Goal: Register for event/course

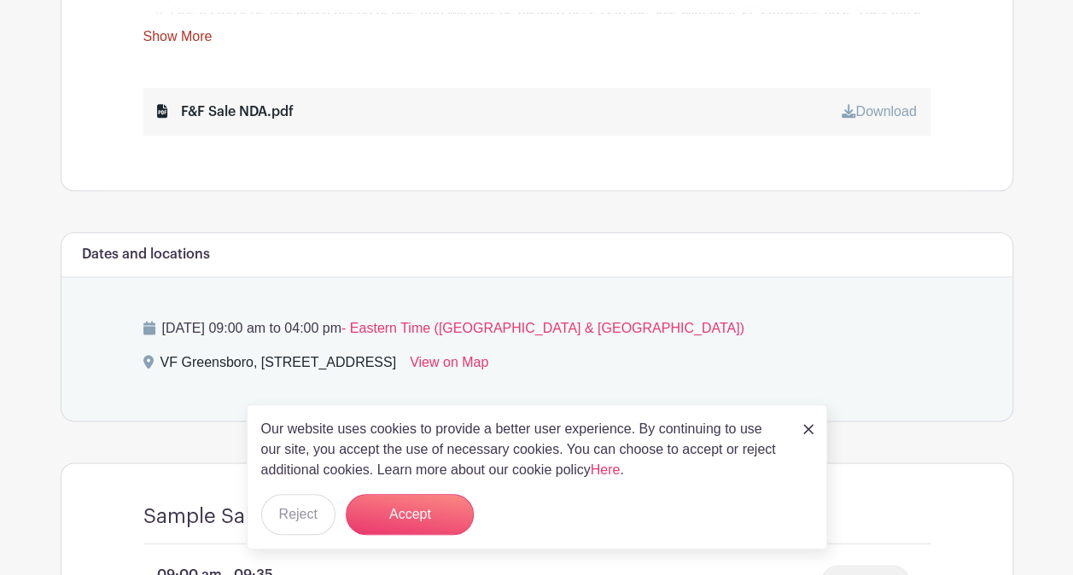
scroll to position [939, 0]
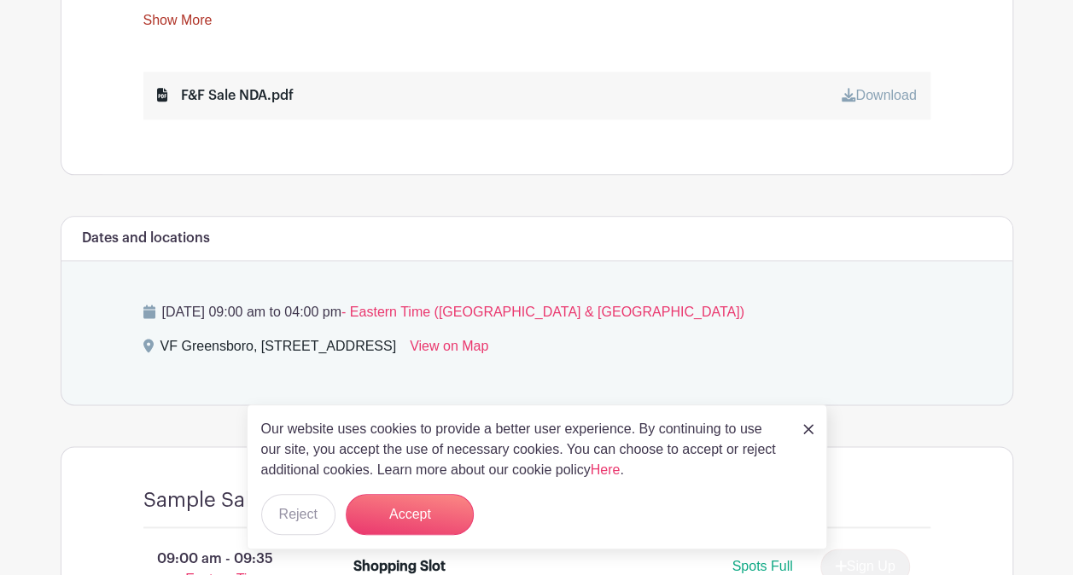
click at [812, 428] on img at bounding box center [808, 429] width 10 height 10
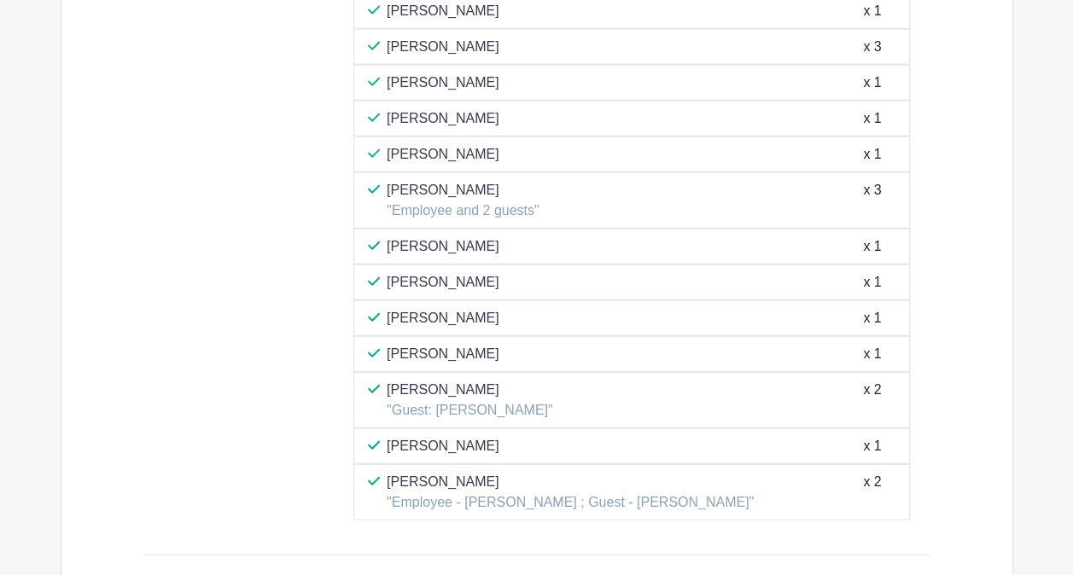
scroll to position [5377, 0]
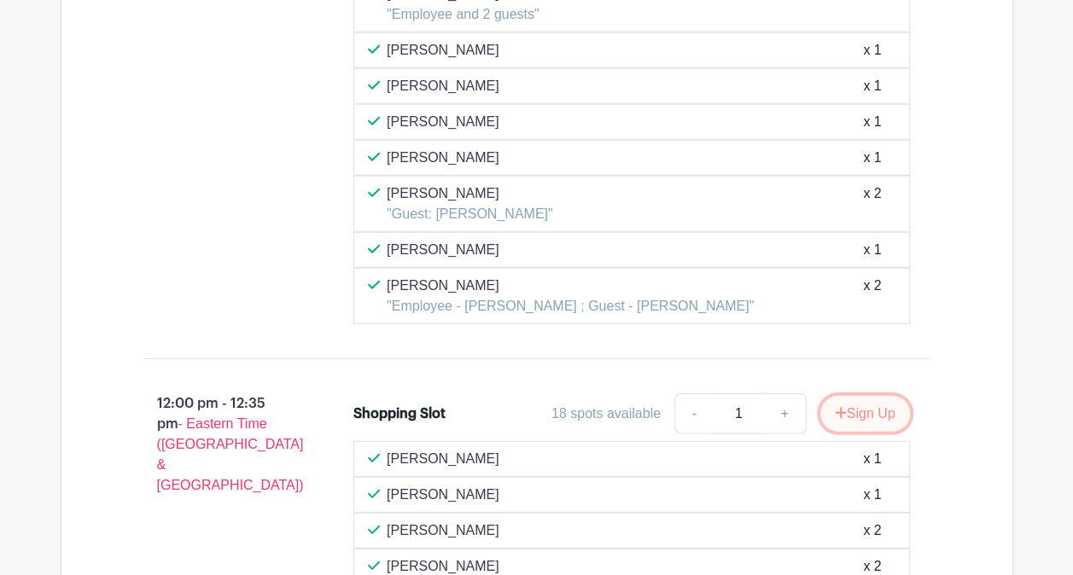
click at [883, 396] on button "Sign Up" at bounding box center [865, 414] width 90 height 36
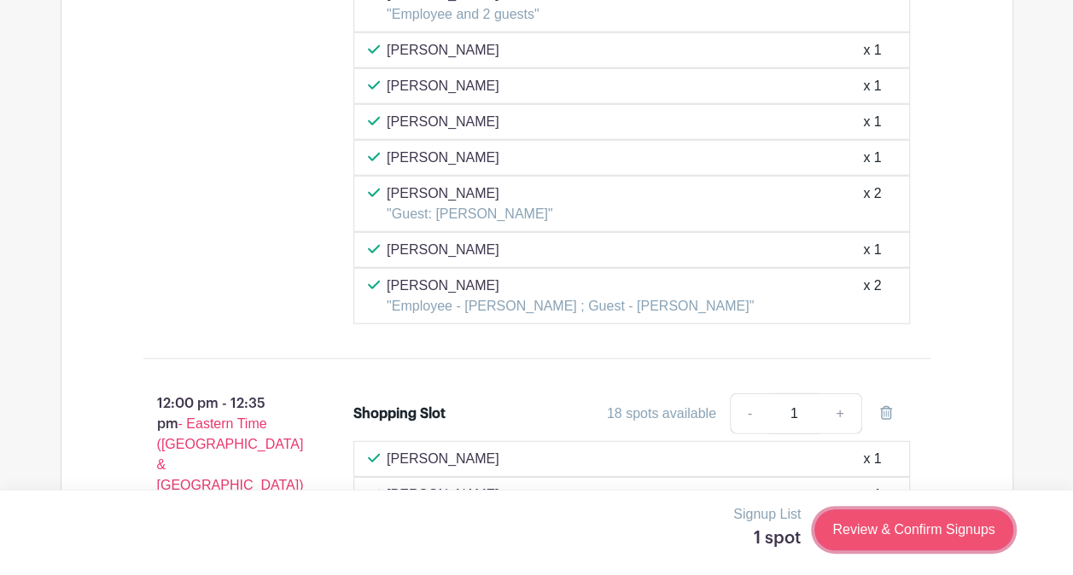
click at [889, 533] on link "Review & Confirm Signups" at bounding box center [913, 530] width 198 height 41
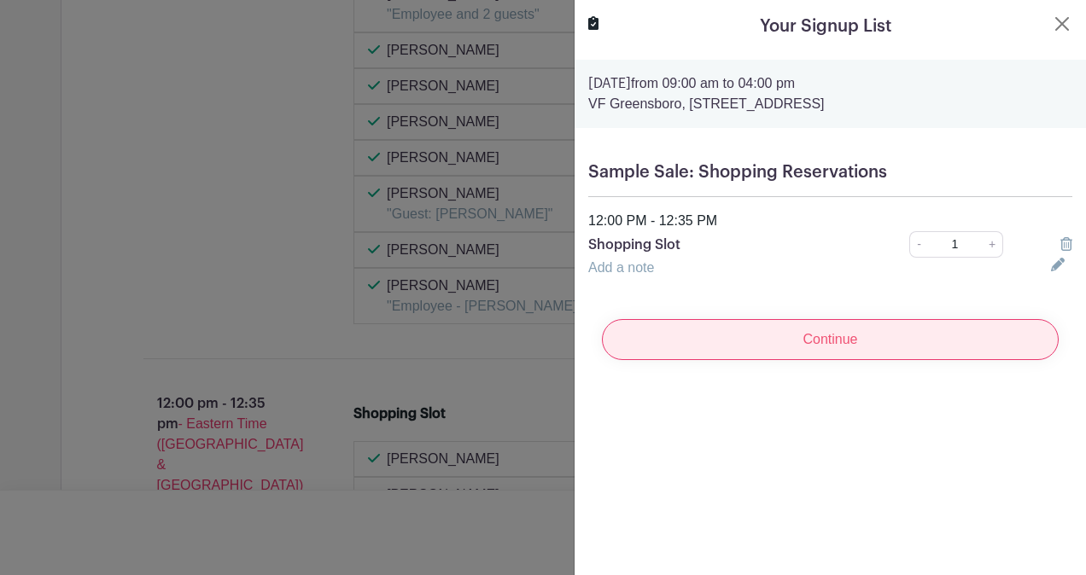
click at [819, 341] on input "Continue" at bounding box center [830, 339] width 457 height 41
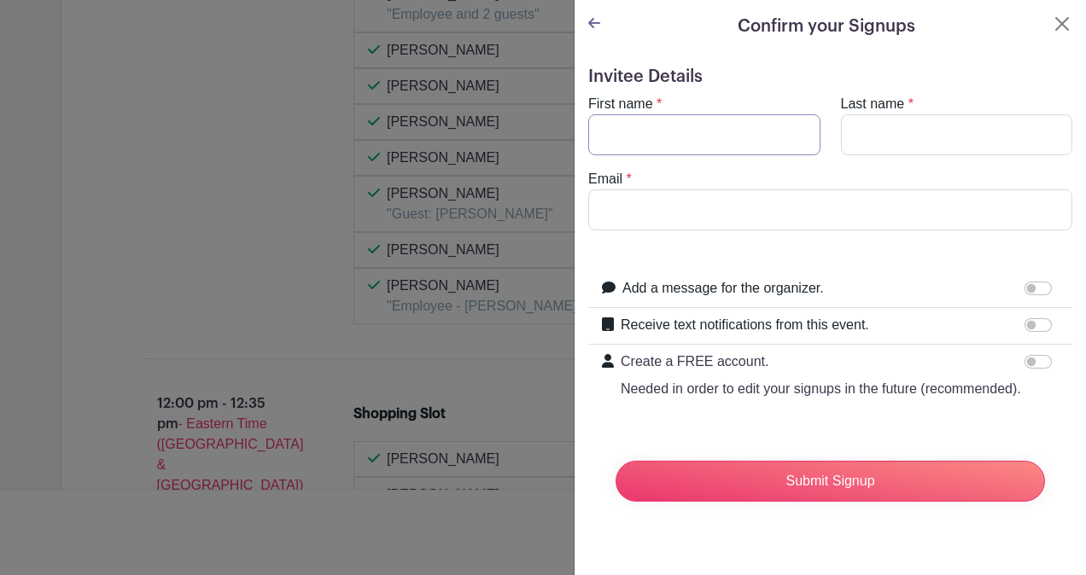
click at [630, 140] on input "First name" at bounding box center [704, 134] width 232 height 41
type input "thor"
type input "jensen"
type input "thor_jensen@vfc.com"
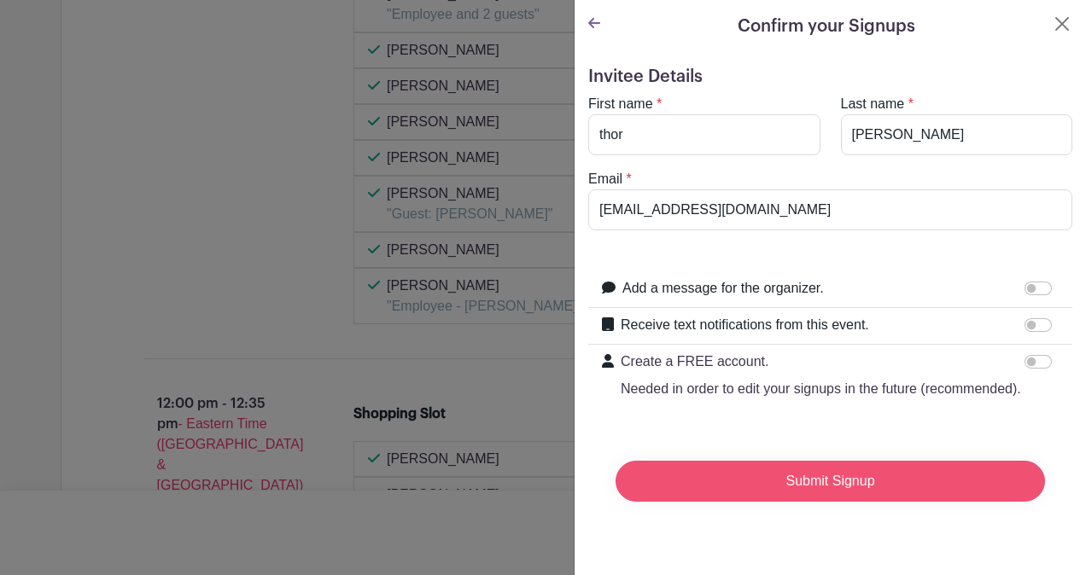
click at [780, 488] on input "Submit Signup" at bounding box center [829, 481] width 429 height 41
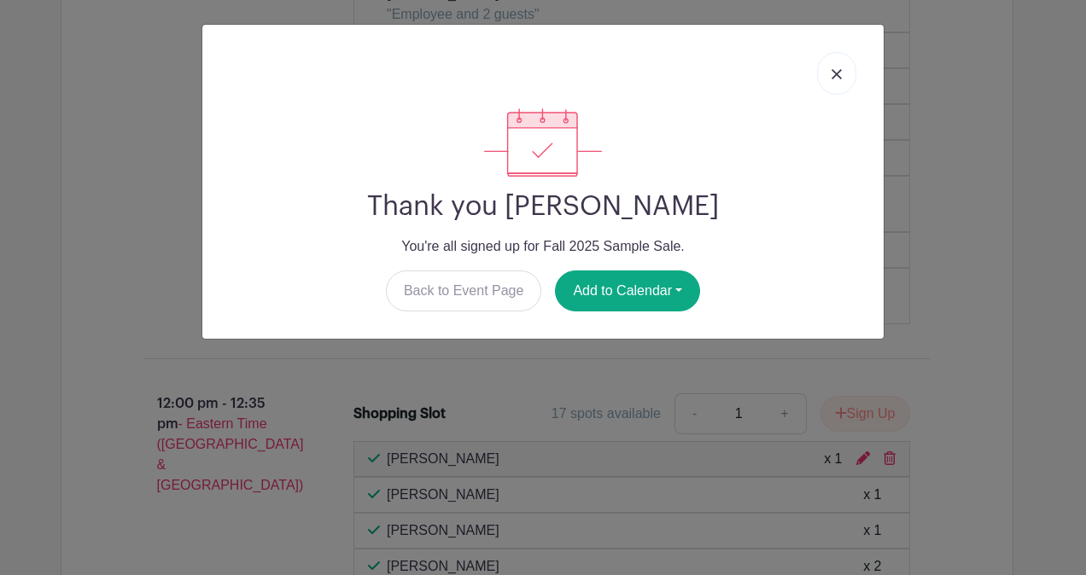
click at [840, 73] on img at bounding box center [836, 74] width 10 height 10
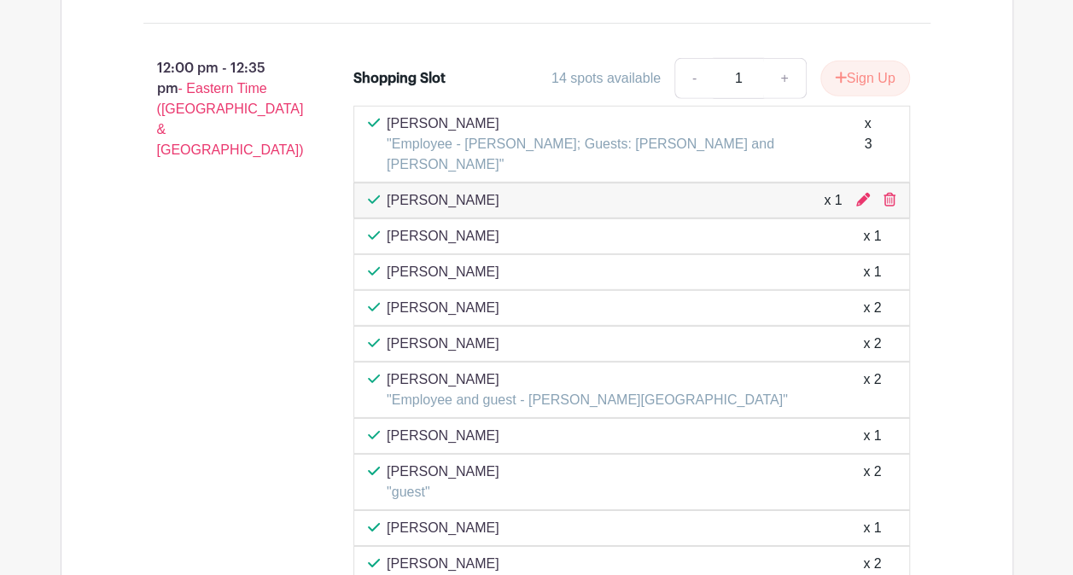
scroll to position [5467, 0]
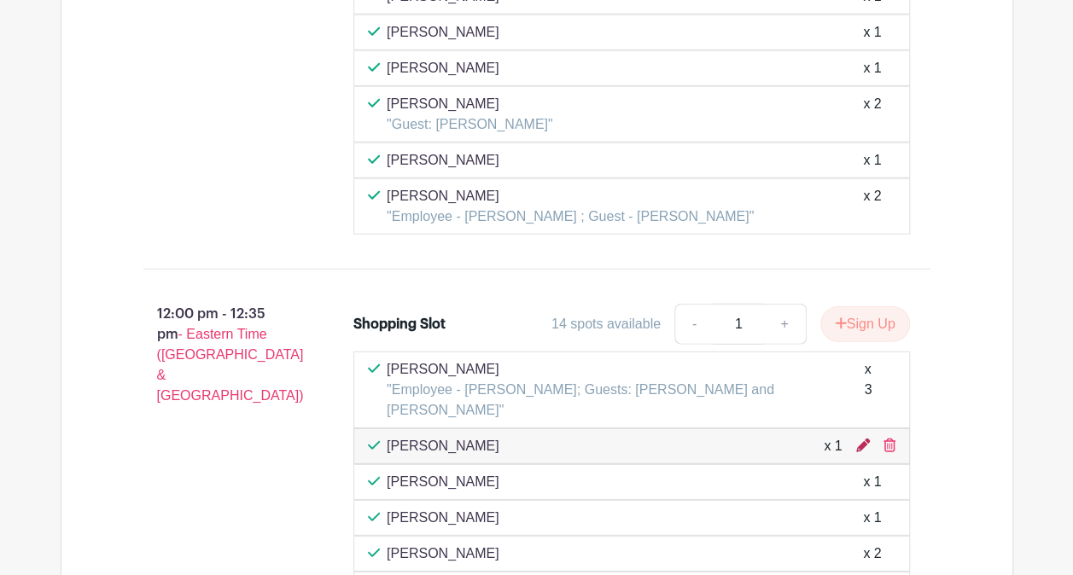
click at [860, 439] on icon at bounding box center [863, 446] width 14 height 14
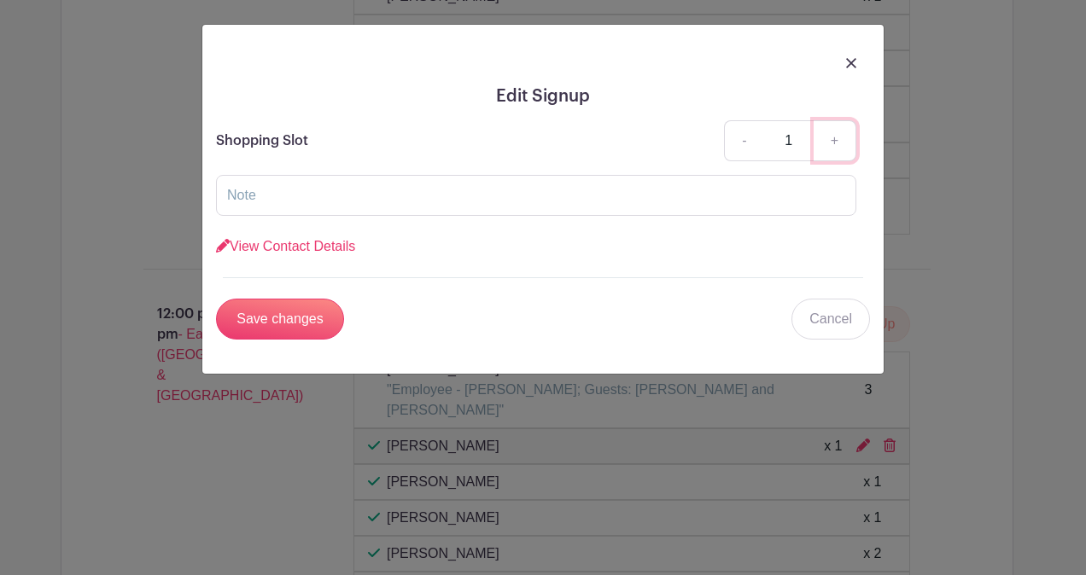
click at [837, 137] on link "+" at bounding box center [834, 140] width 43 height 41
type input "2"
click at [292, 195] on input "text" at bounding box center [536, 195] width 640 height 41
type input "G"
type input "Guest - Amy Yarrington"
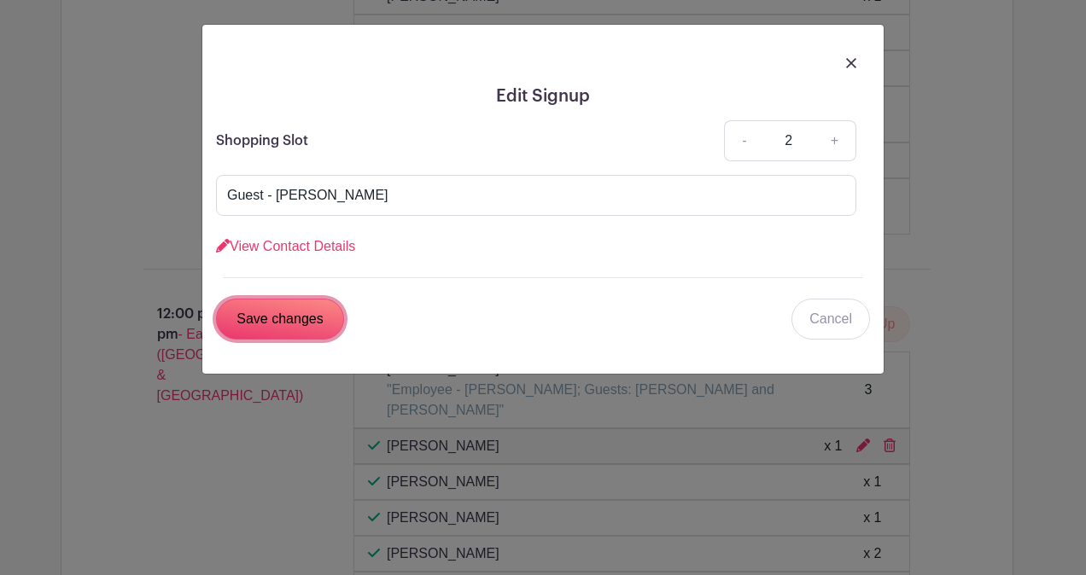
click at [283, 311] on input "Save changes" at bounding box center [280, 319] width 128 height 41
